Goal: Use online tool/utility: Utilize a website feature to perform a specific function

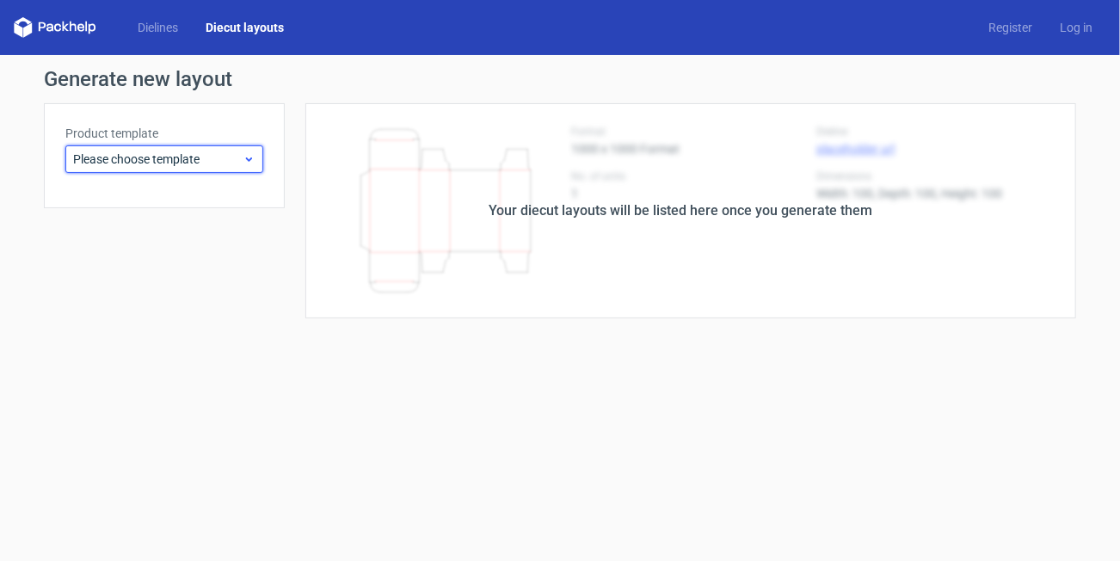
click at [122, 172] on div "Please choose template" at bounding box center [164, 159] width 198 height 28
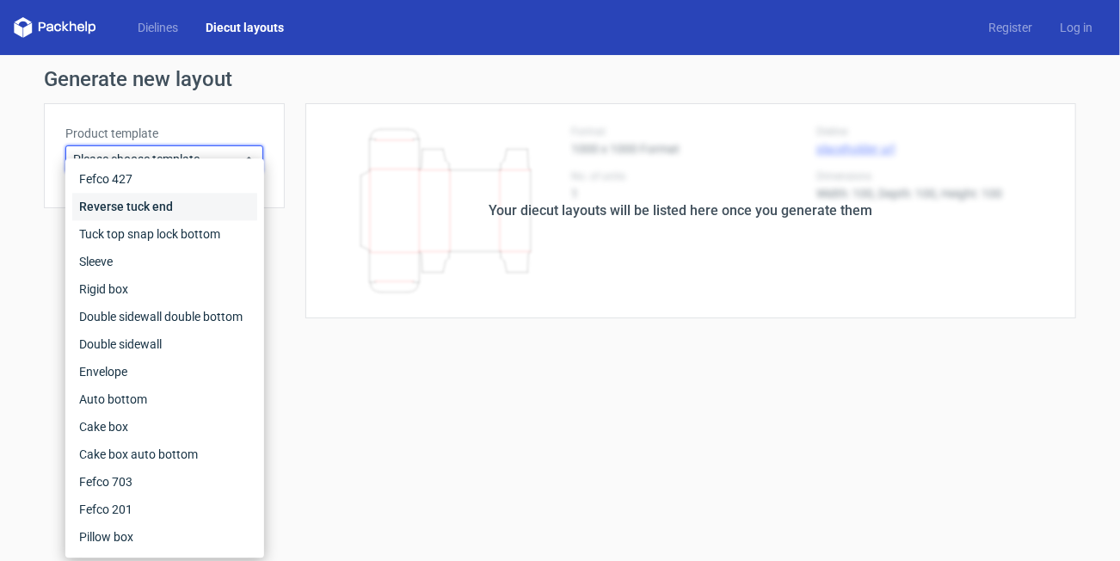
click at [126, 210] on div "Reverse tuck end" at bounding box center [164, 207] width 185 height 28
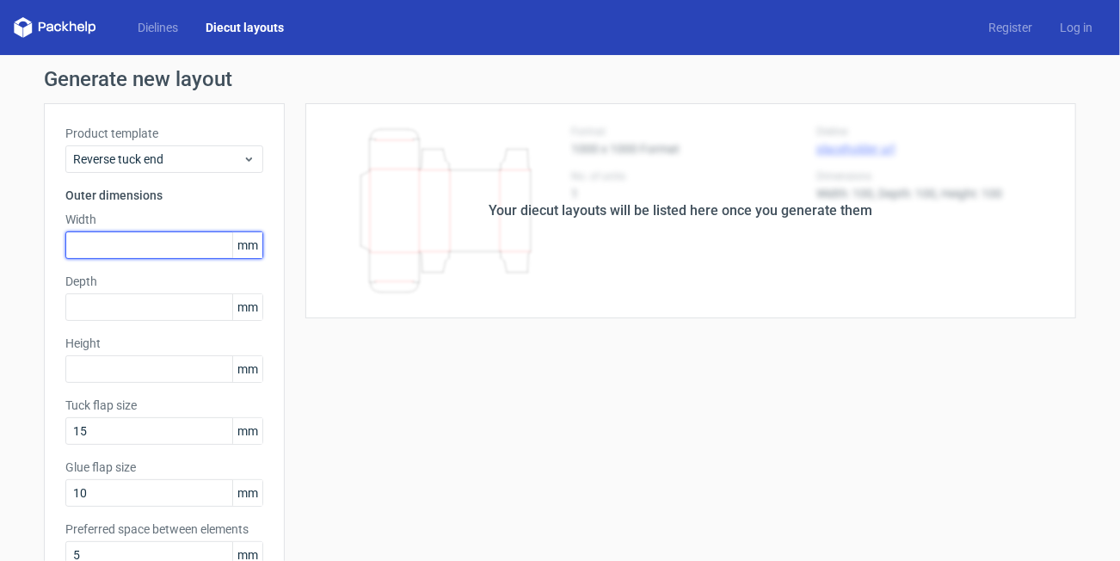
click at [137, 236] on input "text" at bounding box center [164, 245] width 198 height 28
type input "35"
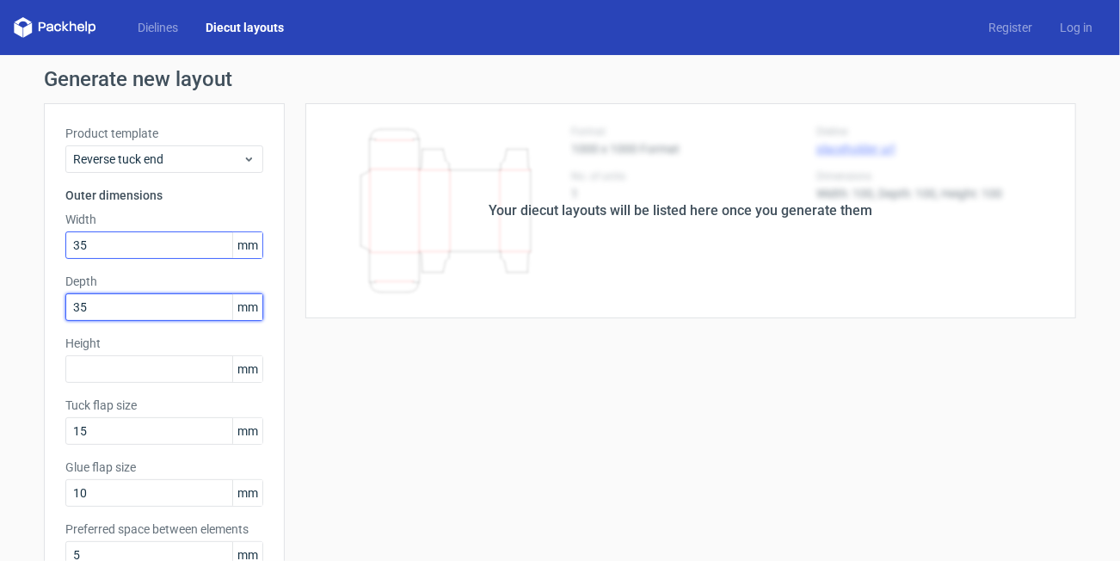
type input "35"
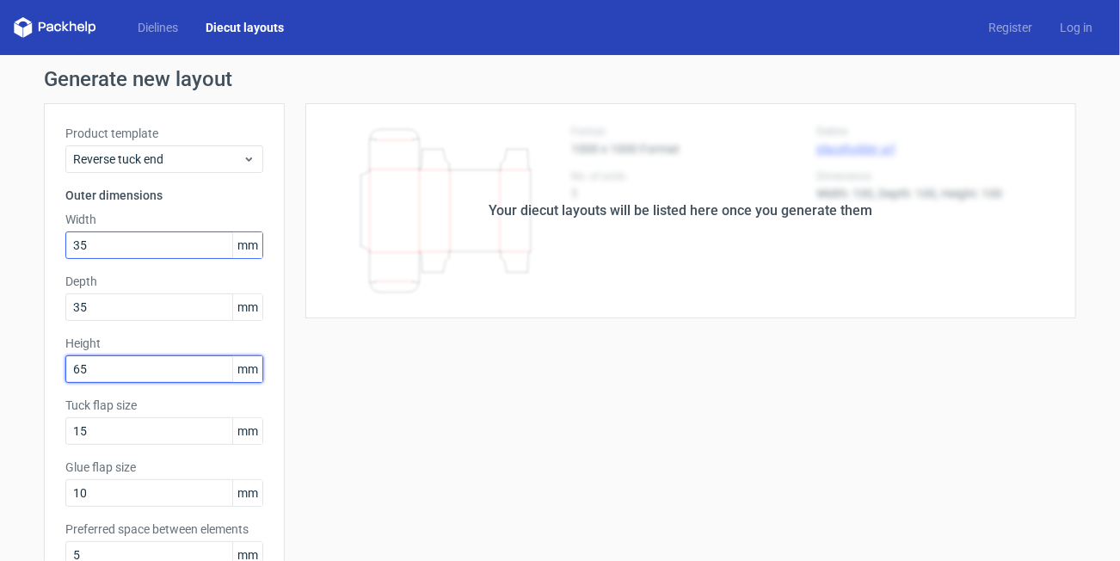
type input "6"
type input "60"
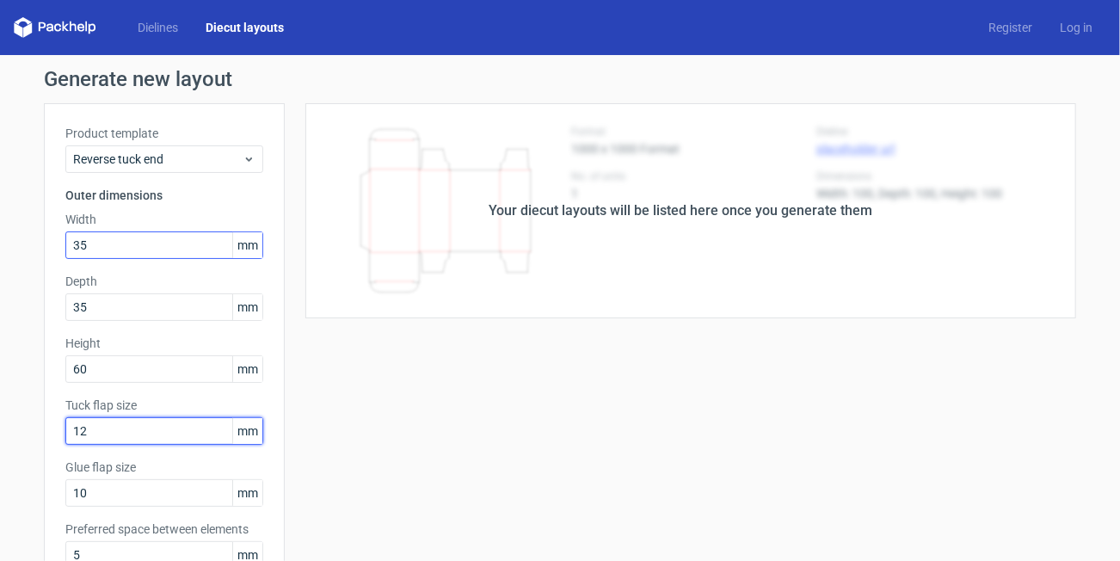
type input "12"
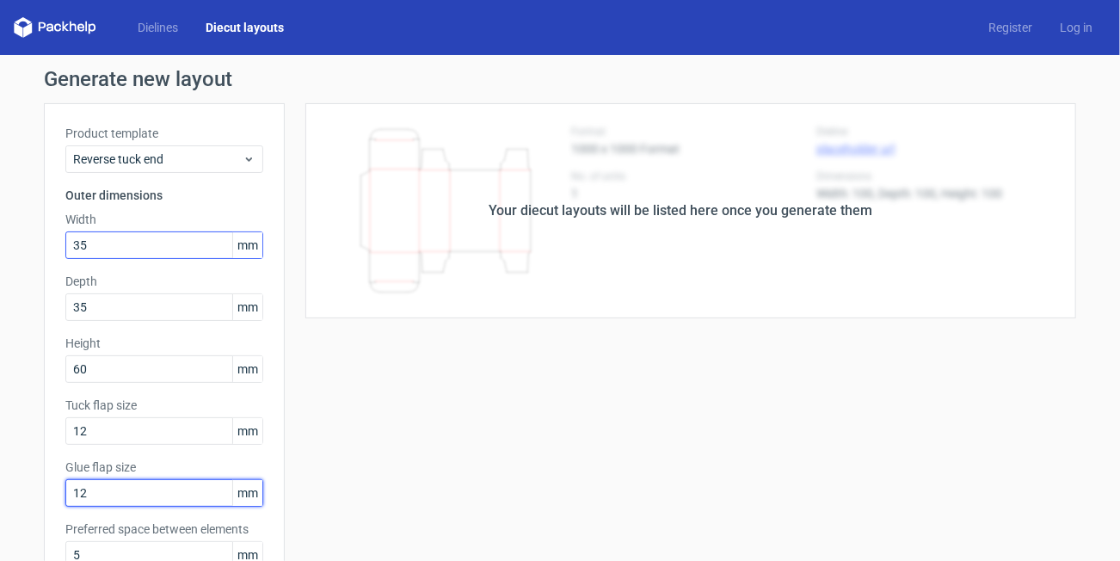
type input "12"
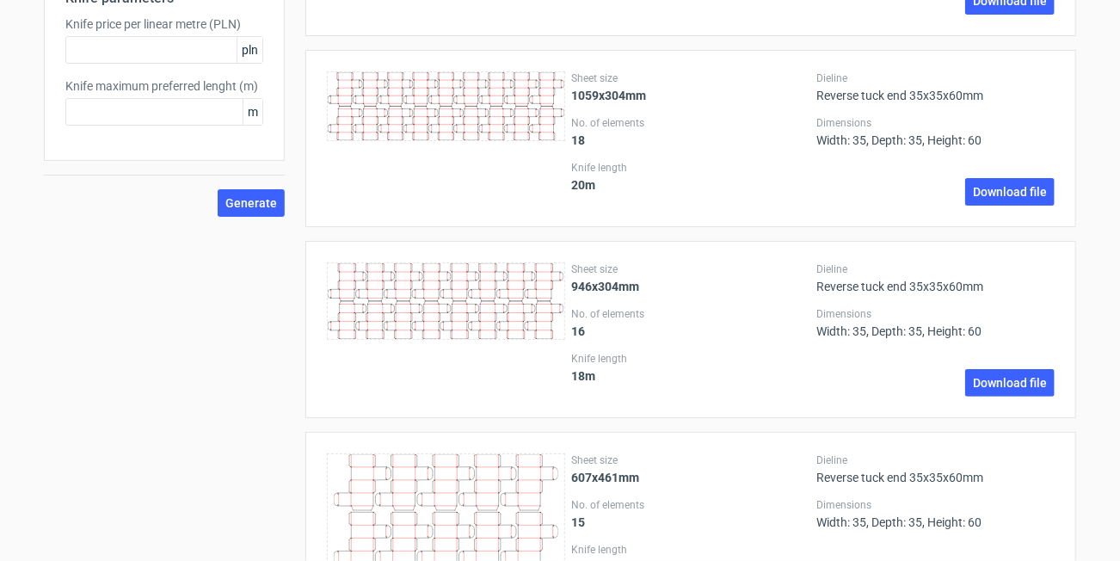
scroll to position [561, 0]
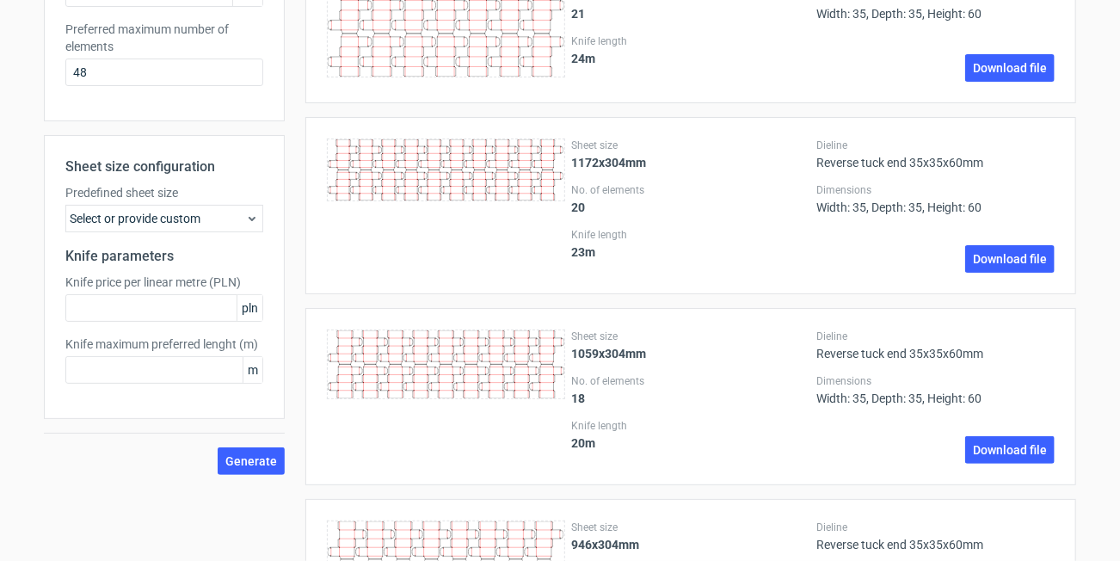
click at [187, 208] on div "Select or provide custom" at bounding box center [164, 219] width 198 height 28
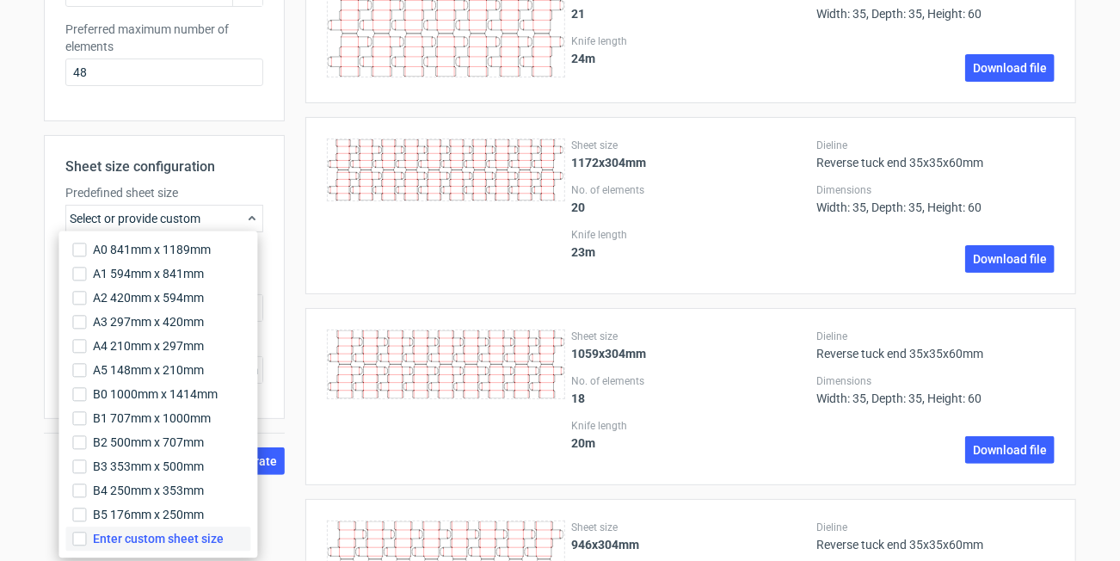
click at [149, 535] on span "Enter custom sheet size" at bounding box center [158, 538] width 131 height 17
click at [86, 535] on input "Enter custom sheet size" at bounding box center [79, 538] width 14 height 14
click at [341, 427] on div at bounding box center [446, 396] width 238 height 134
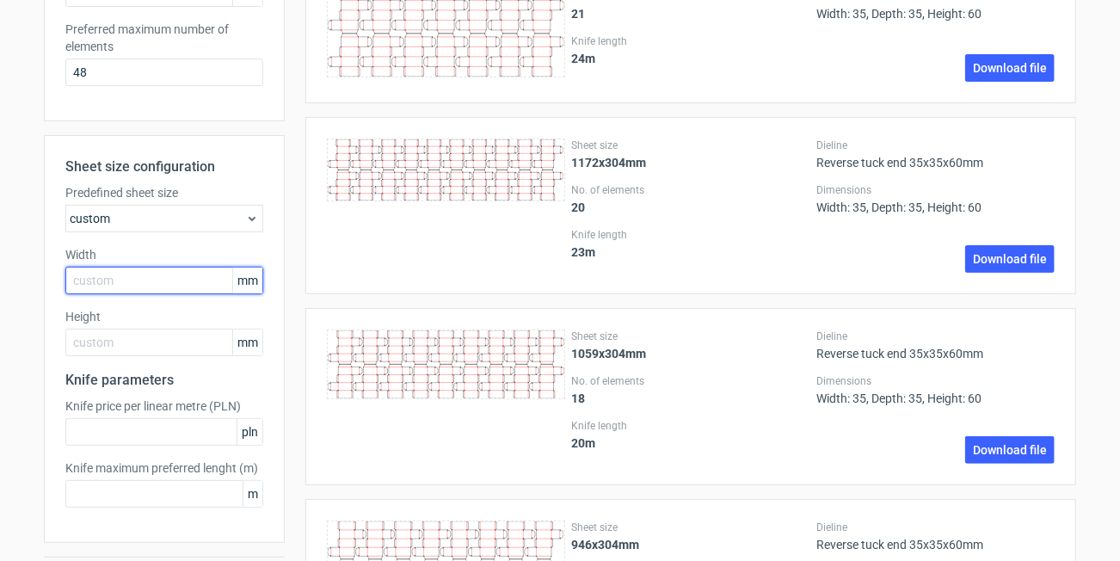
click at [142, 267] on input "text" at bounding box center [164, 281] width 198 height 28
type input "650"
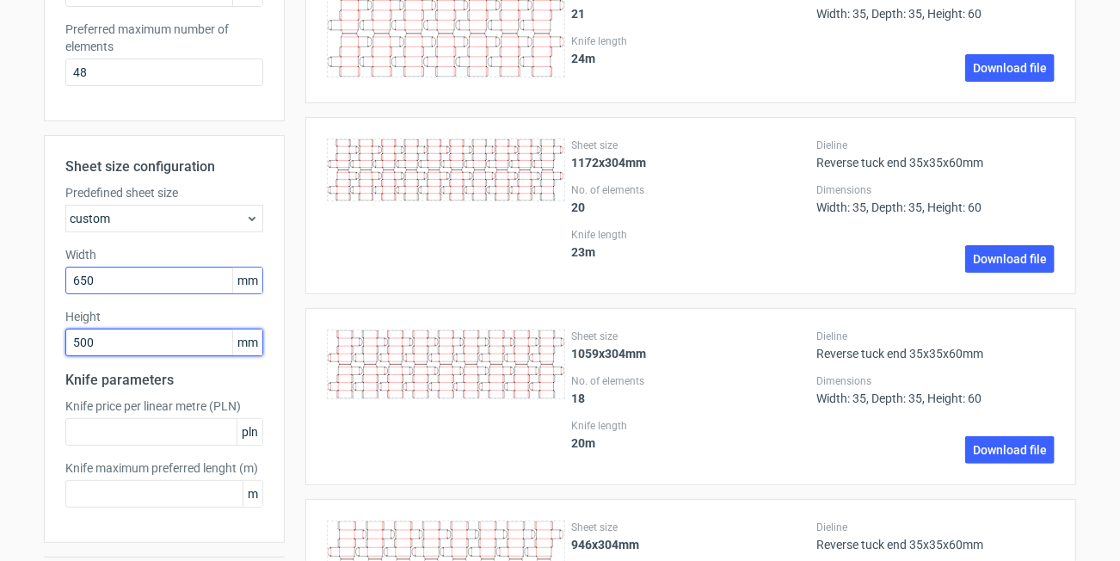
type input "500"
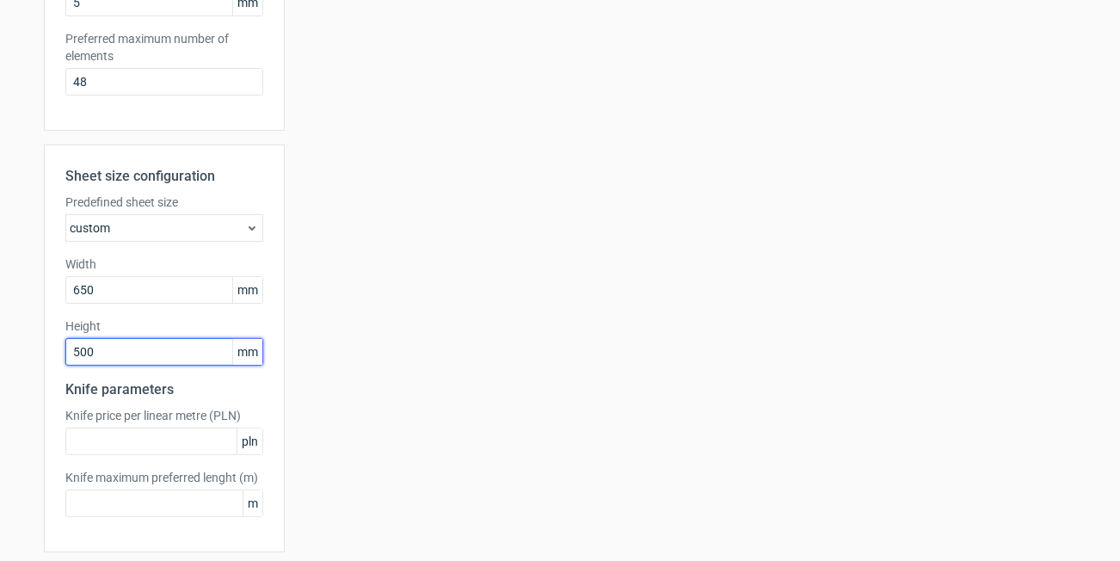
scroll to position [525, 0]
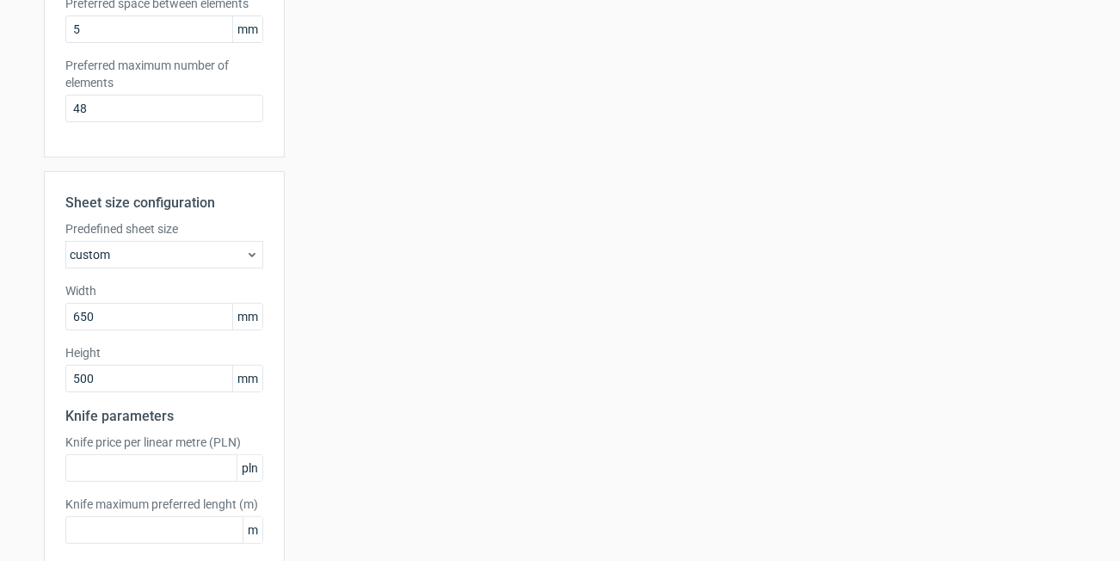
click at [248, 253] on use at bounding box center [251, 255] width 7 height 4
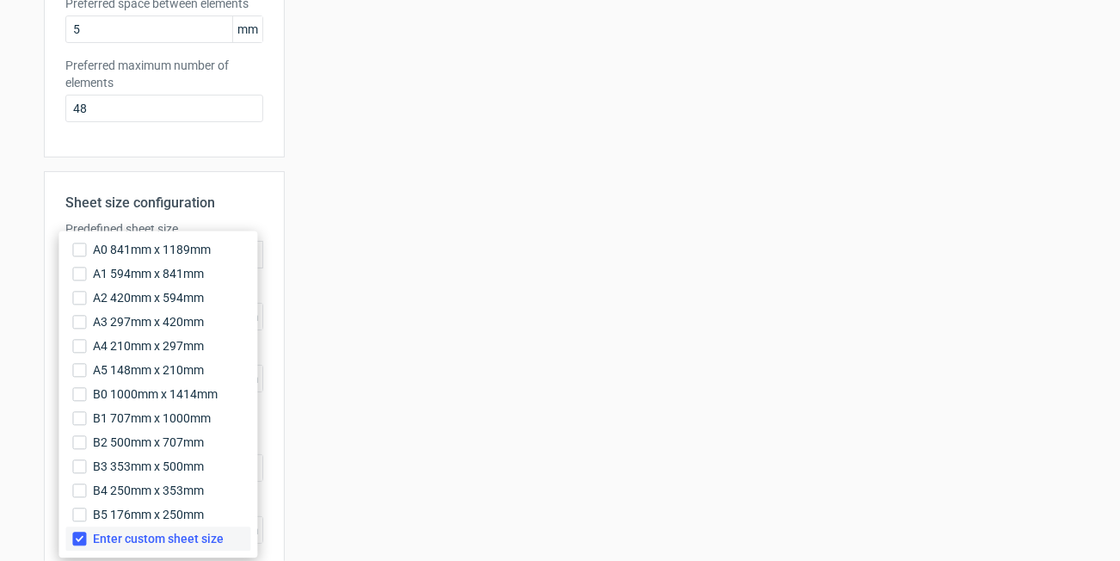
click at [114, 541] on span "Enter custom sheet size" at bounding box center [158, 538] width 131 height 17
click at [86, 541] on input "Enter custom sheet size" at bounding box center [79, 538] width 14 height 14
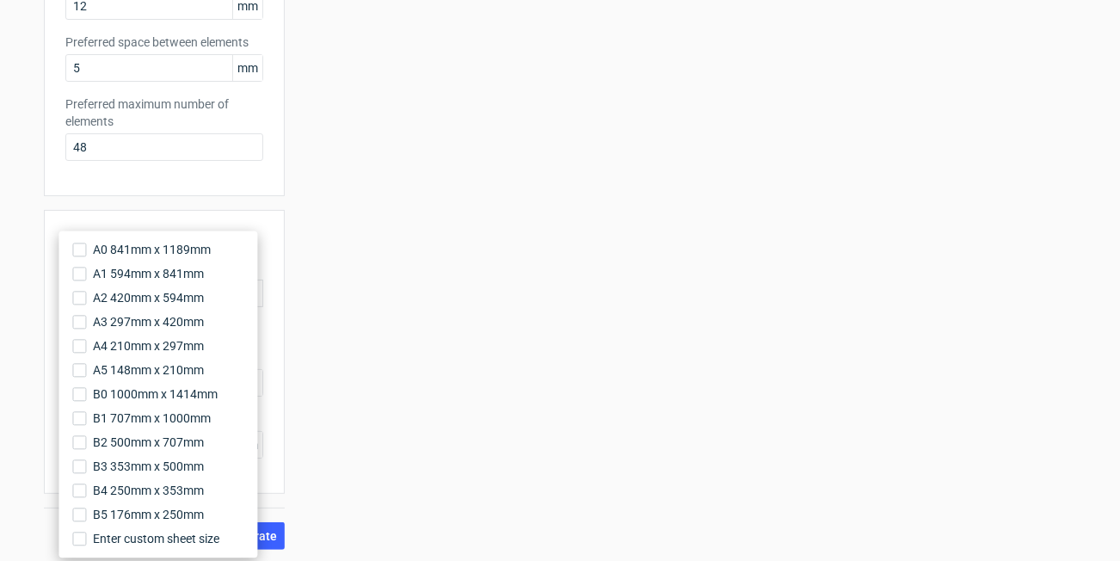
click at [426, 395] on div "Sheet size 650x500mm No. of elements 16 Knife length 18 m Dieline Reverse tuck …" at bounding box center [680, 83] width 791 height 933
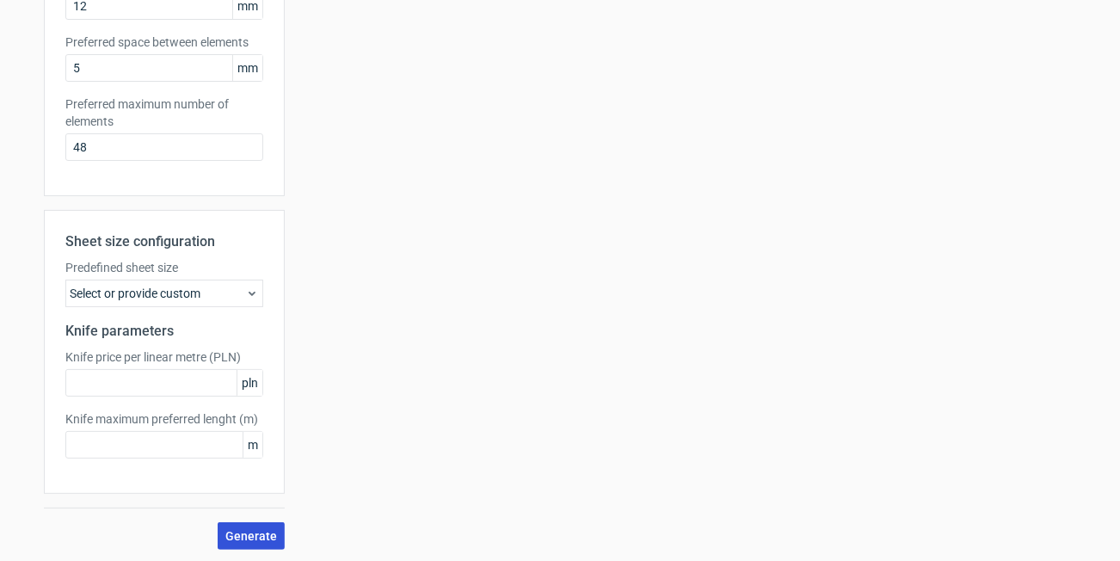
click at [241, 530] on span "Generate" at bounding box center [251, 536] width 52 height 12
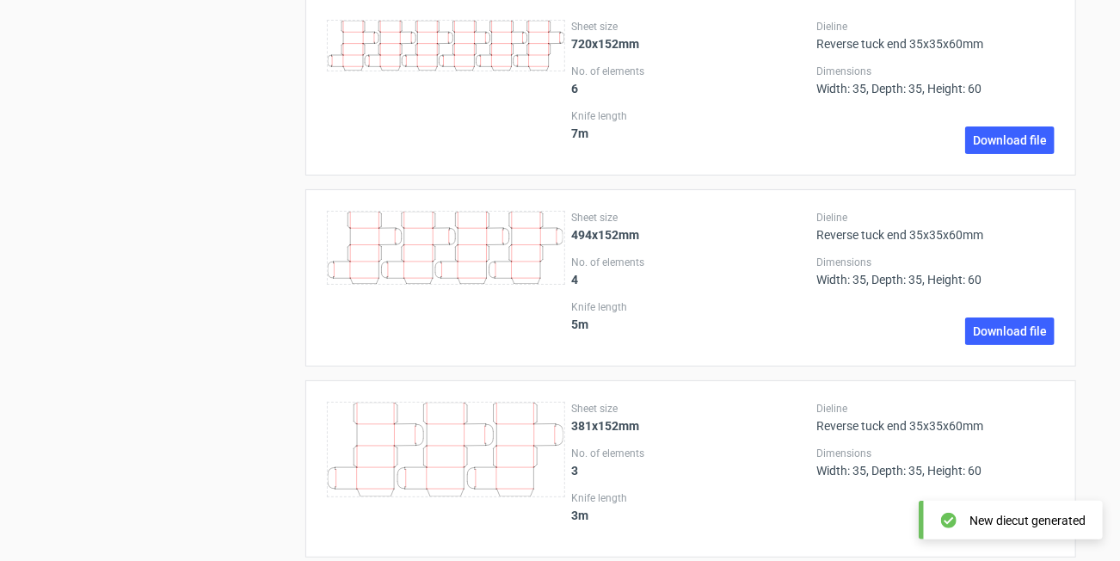
scroll to position [2405, 0]
